Goal: Task Accomplishment & Management: Manage account settings

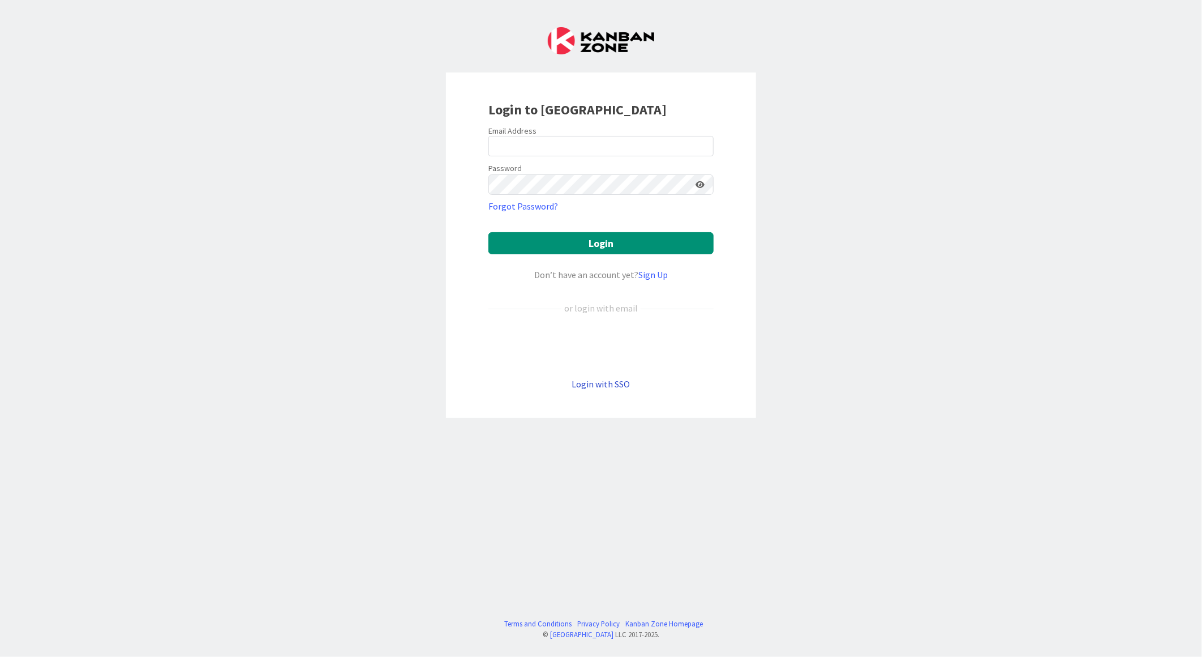
click at [602, 385] on link "Login with SSO" at bounding box center [601, 383] width 58 height 11
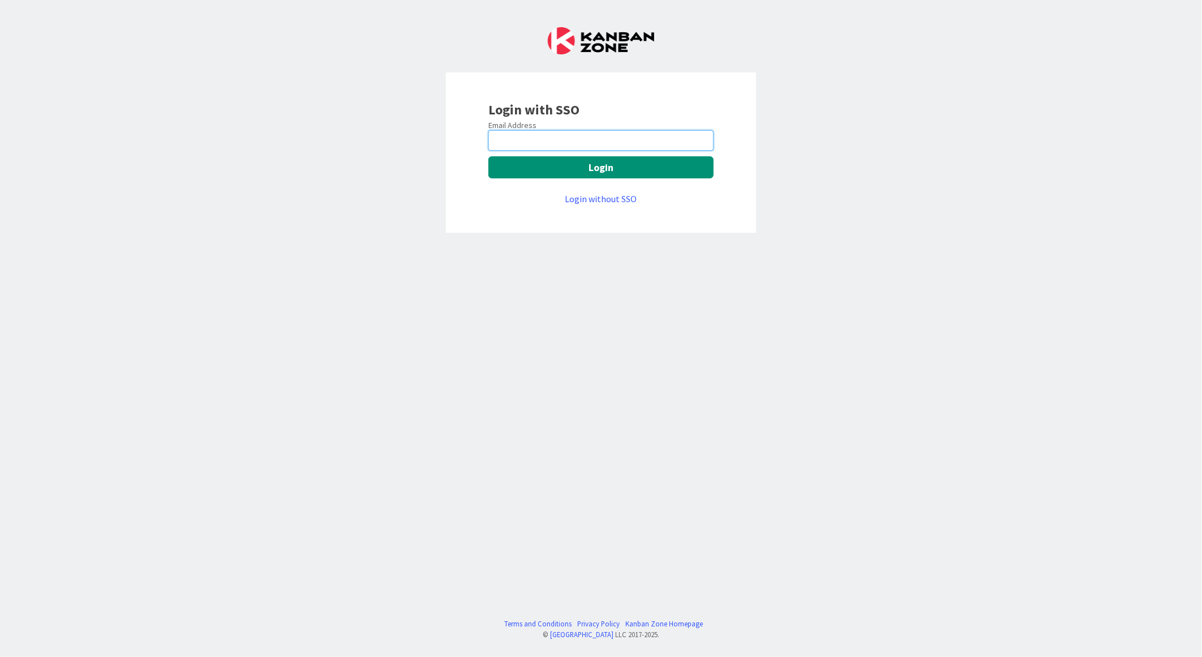
click at [555, 142] on input "email" at bounding box center [600, 140] width 225 height 20
type input "[EMAIL_ADDRESS][PERSON_NAME][DOMAIN_NAME]"
click at [565, 166] on button "Login" at bounding box center [600, 167] width 225 height 22
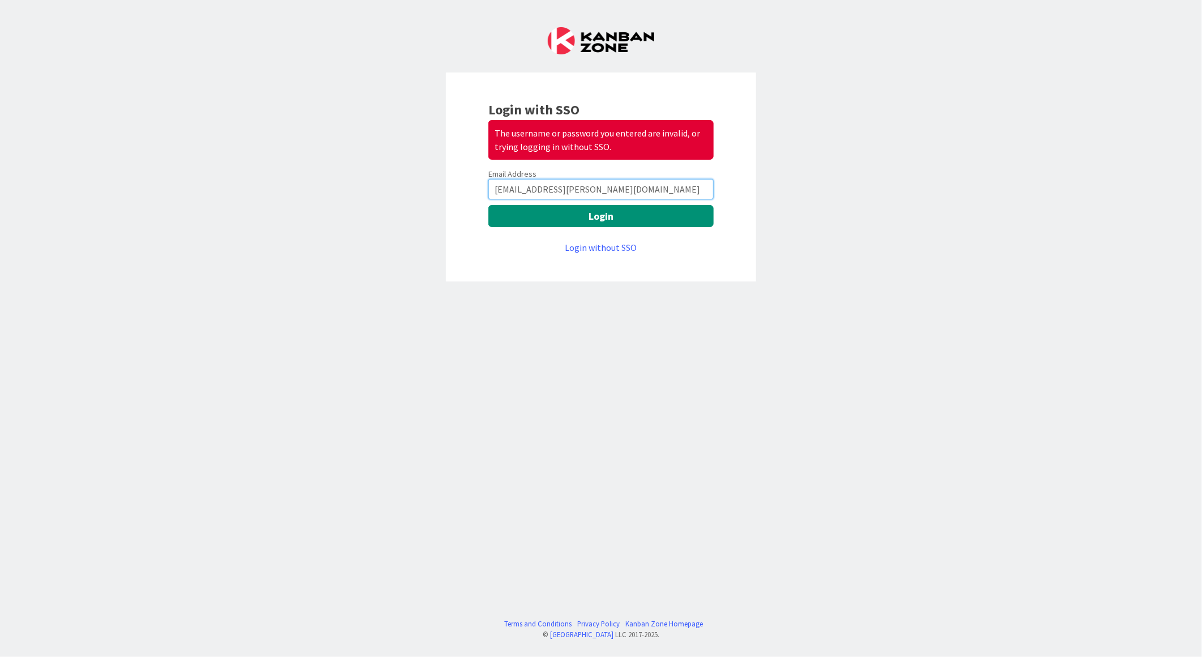
click at [637, 187] on input "[EMAIL_ADDRESS][PERSON_NAME][DOMAIN_NAME]" at bounding box center [600, 189] width 225 height 20
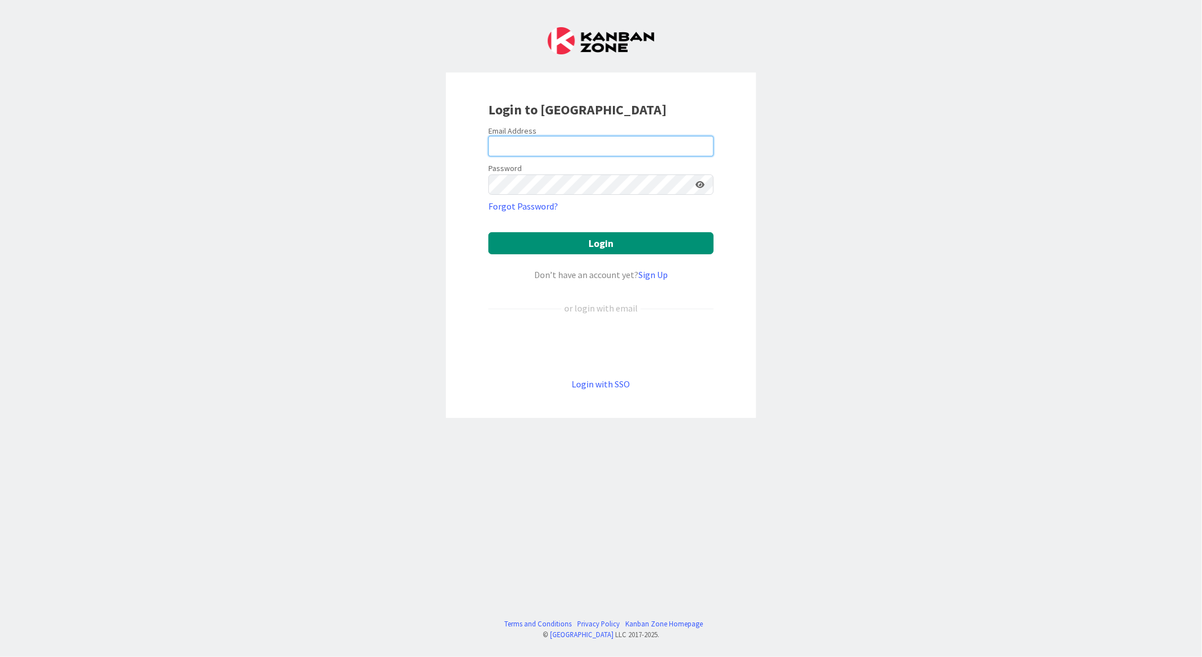
click at [544, 143] on input "email" at bounding box center [600, 146] width 225 height 20
paste input "[EMAIL_ADDRESS][PERSON_NAME][DOMAIN_NAME]"
type input "[EMAIL_ADDRESS][PERSON_NAME][DOMAIN_NAME]"
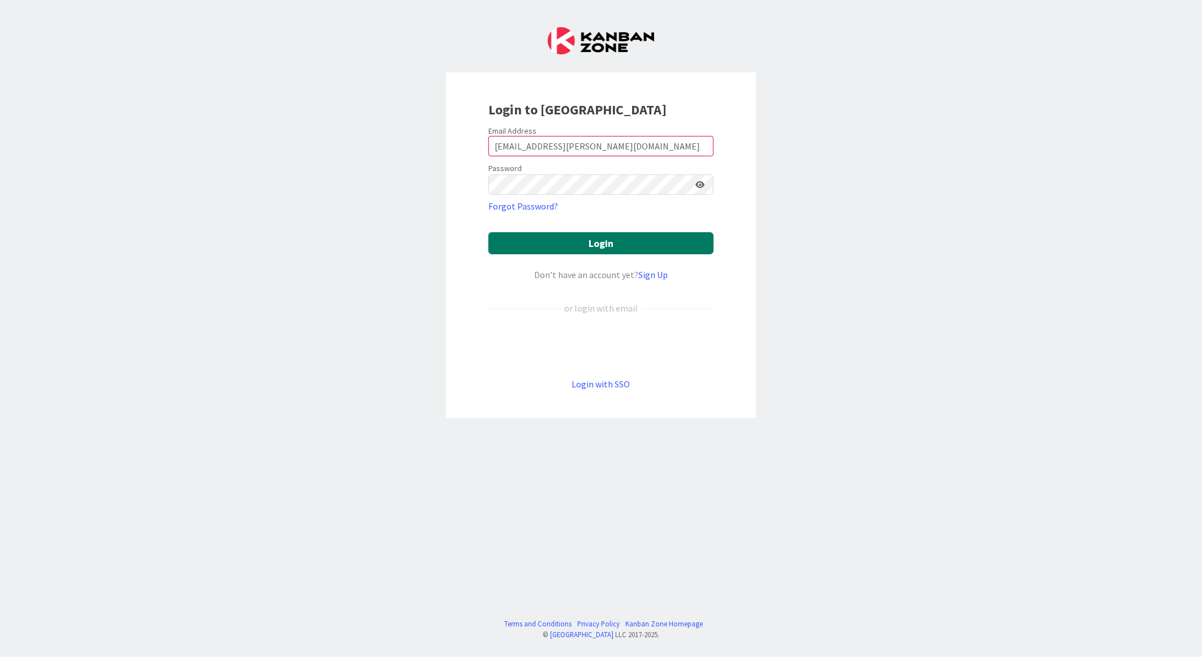
click at [624, 241] on button "Login" at bounding box center [600, 243] width 225 height 22
